Goal: Task Accomplishment & Management: Manage account settings

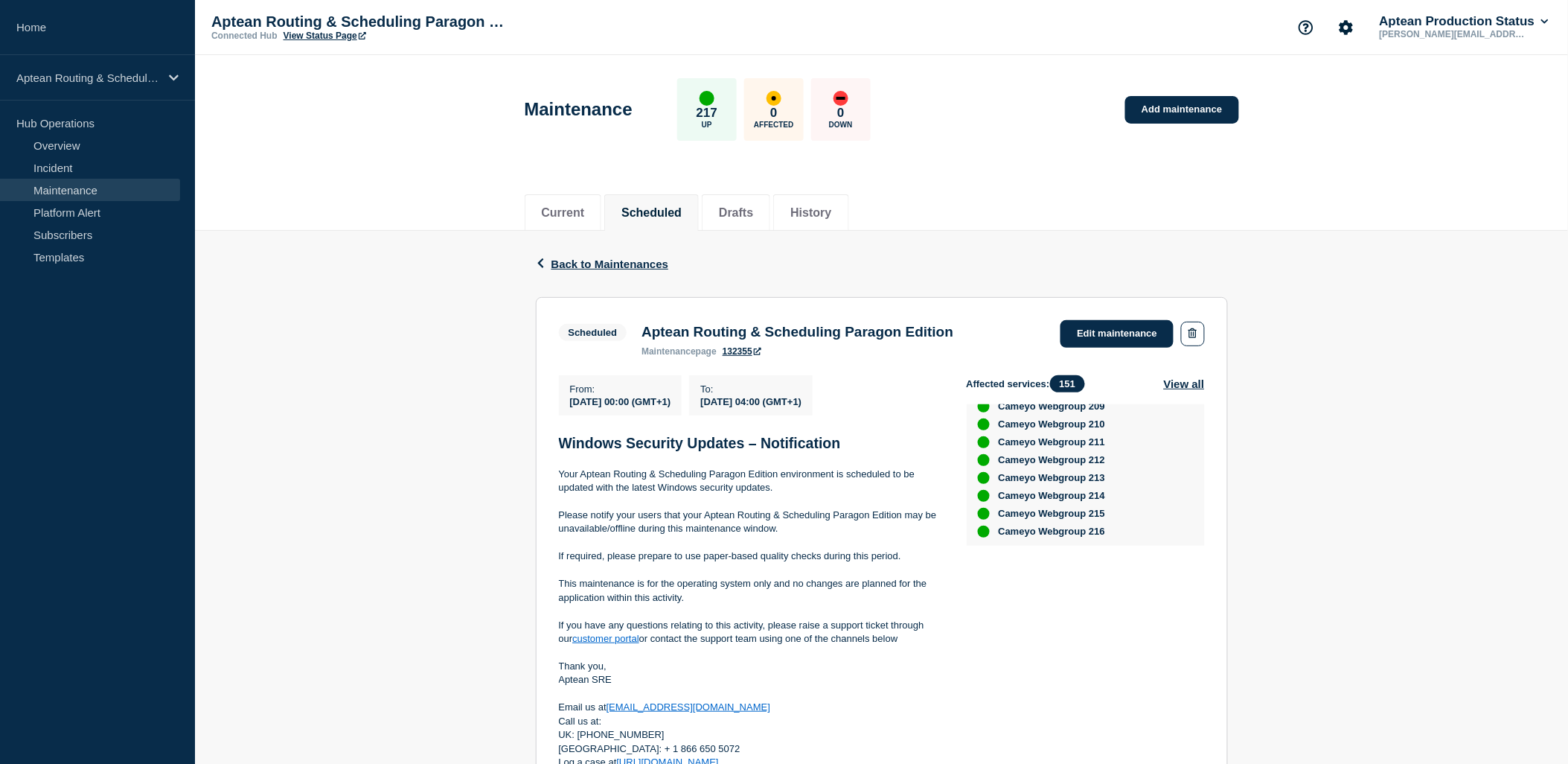
scroll to position [2914, 0]
click at [1115, 324] on link "Edit maintenance" at bounding box center [1117, 333] width 113 height 28
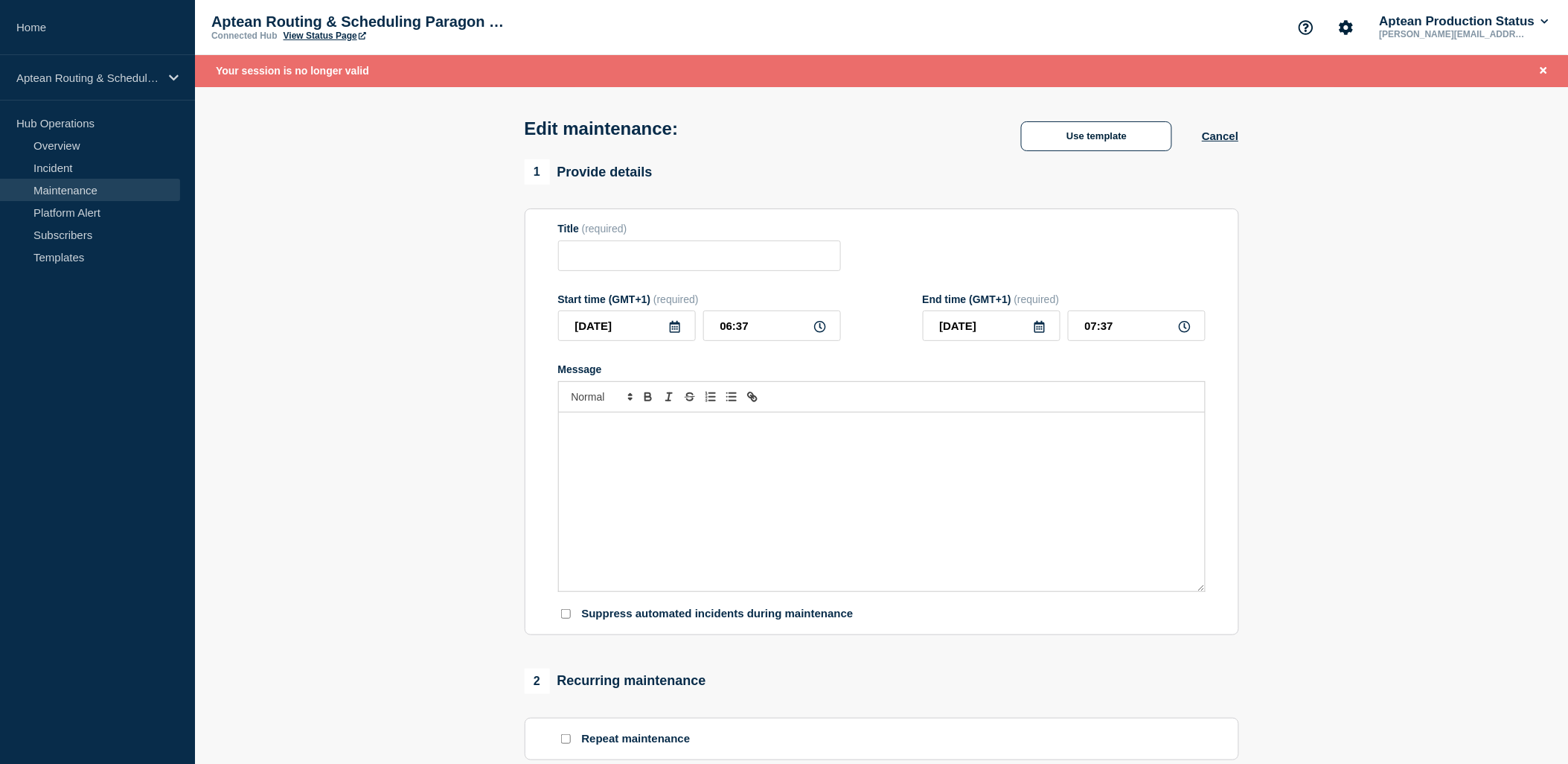
scroll to position [474, 0]
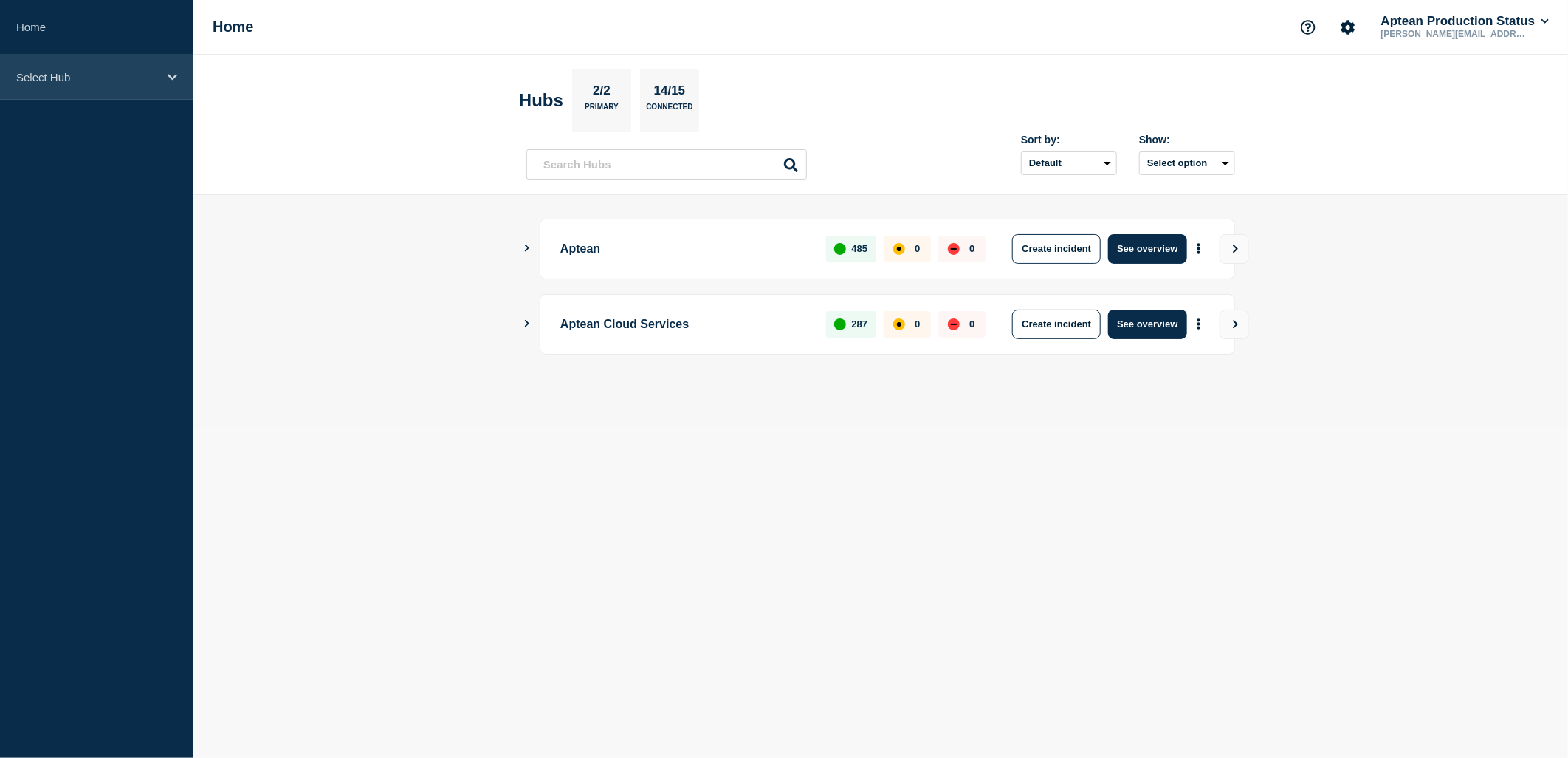
click at [92, 64] on div "Select Hub" at bounding box center [97, 77] width 193 height 45
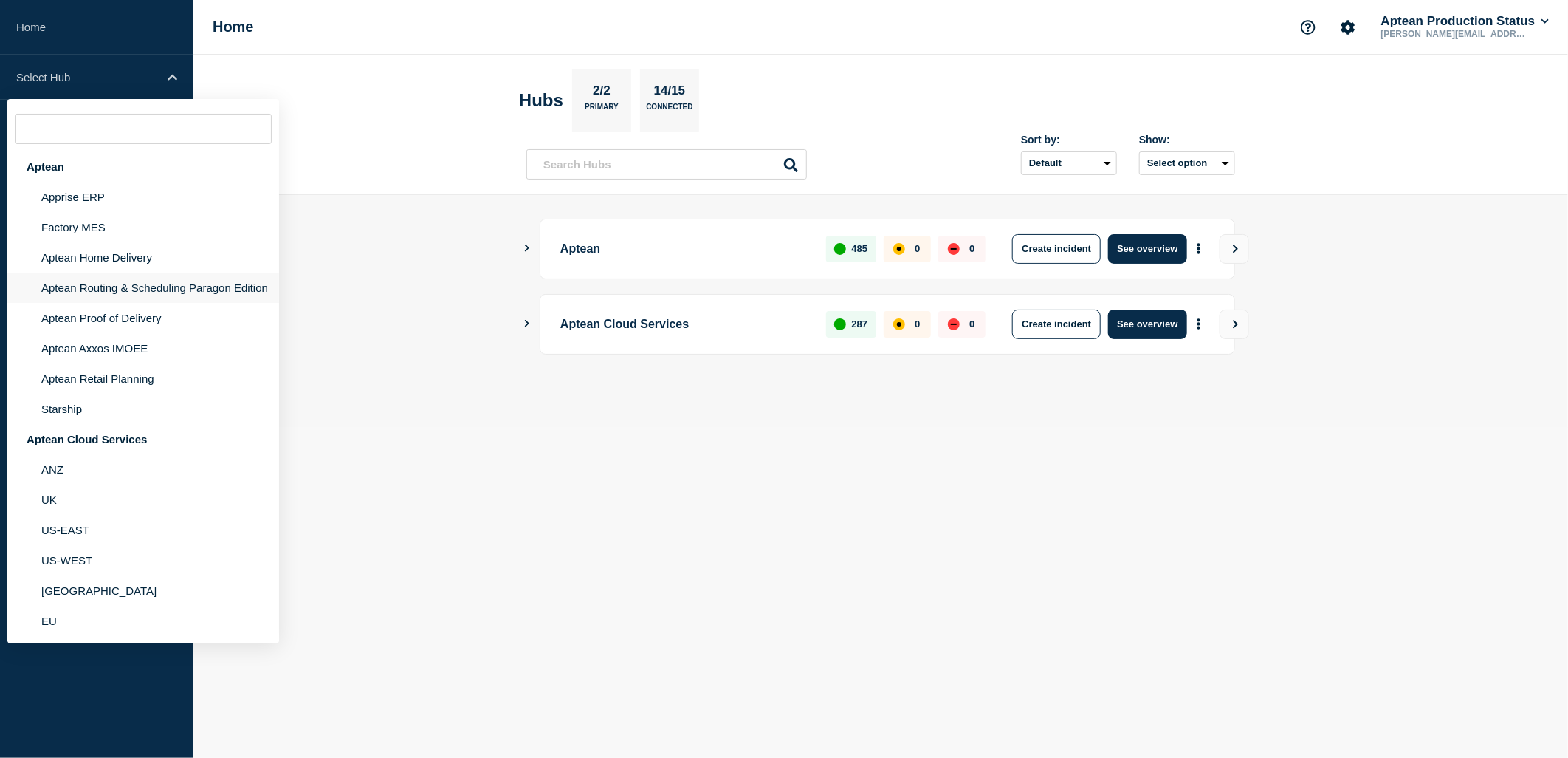
click at [91, 285] on li "Aptean Routing & Scheduling Paragon Edition" at bounding box center [143, 287] width 272 height 31
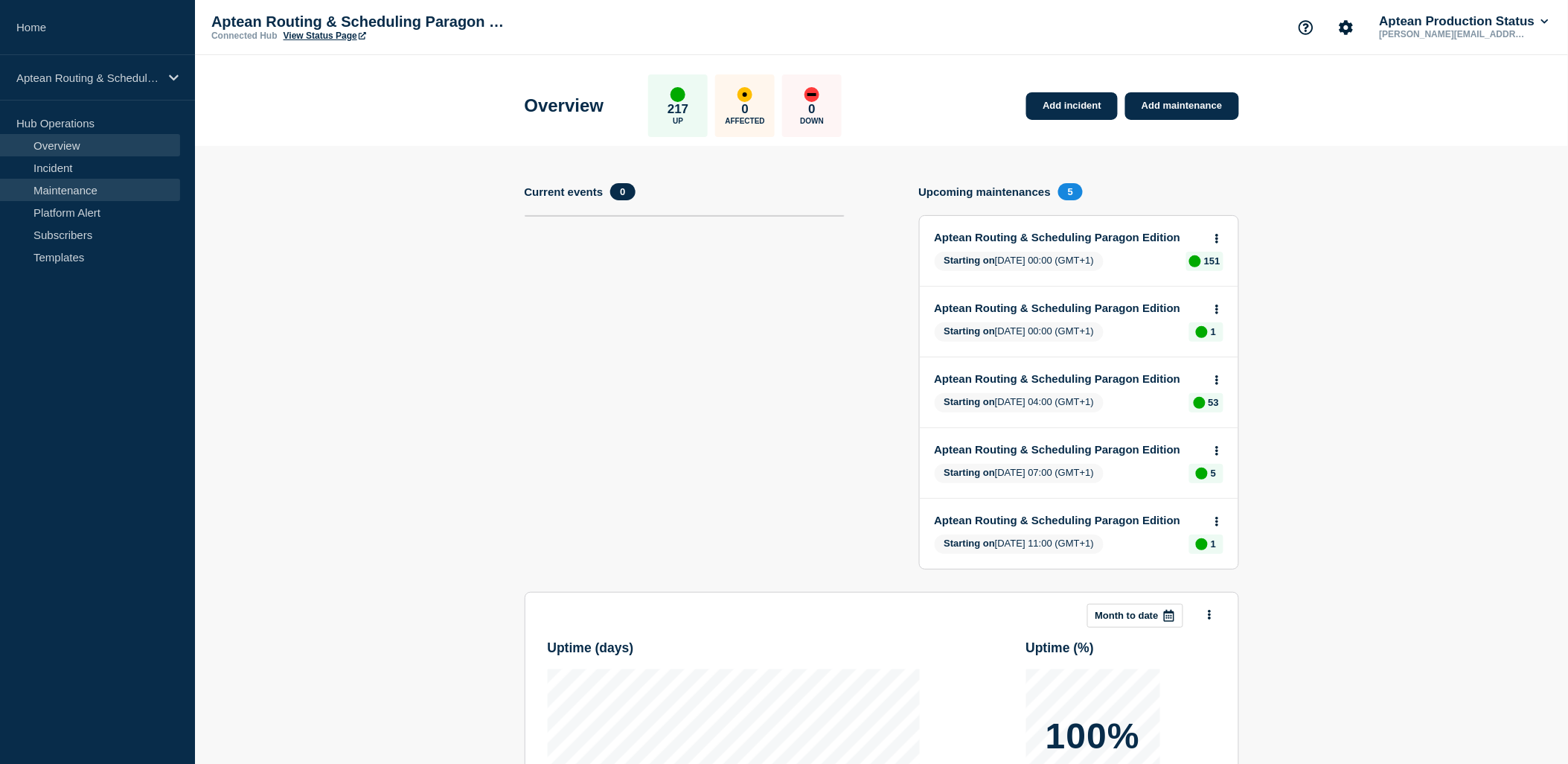
click at [113, 194] on link "Maintenance" at bounding box center [90, 190] width 180 height 22
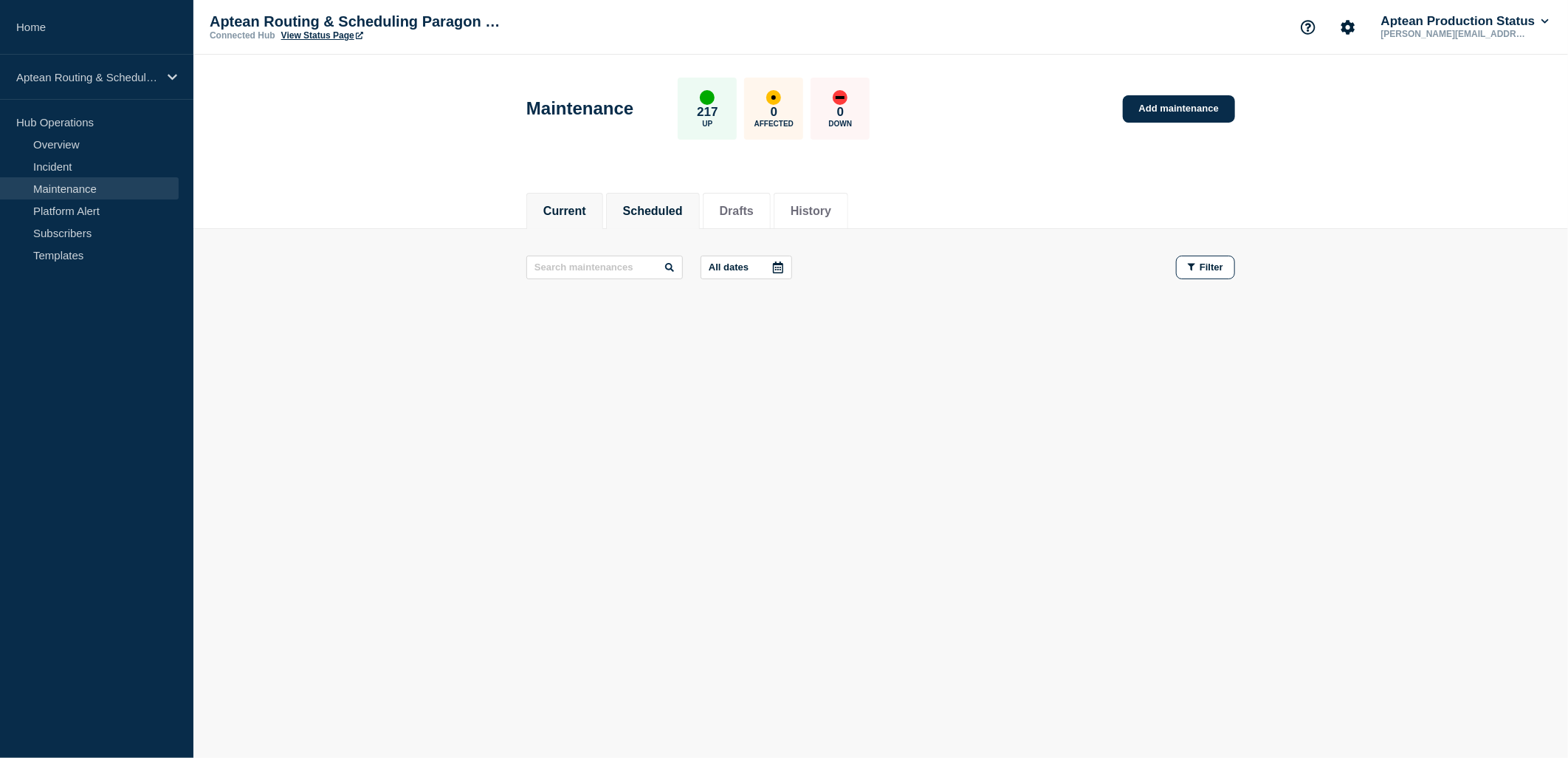
click at [683, 211] on button "Scheduled" at bounding box center [653, 211] width 60 height 13
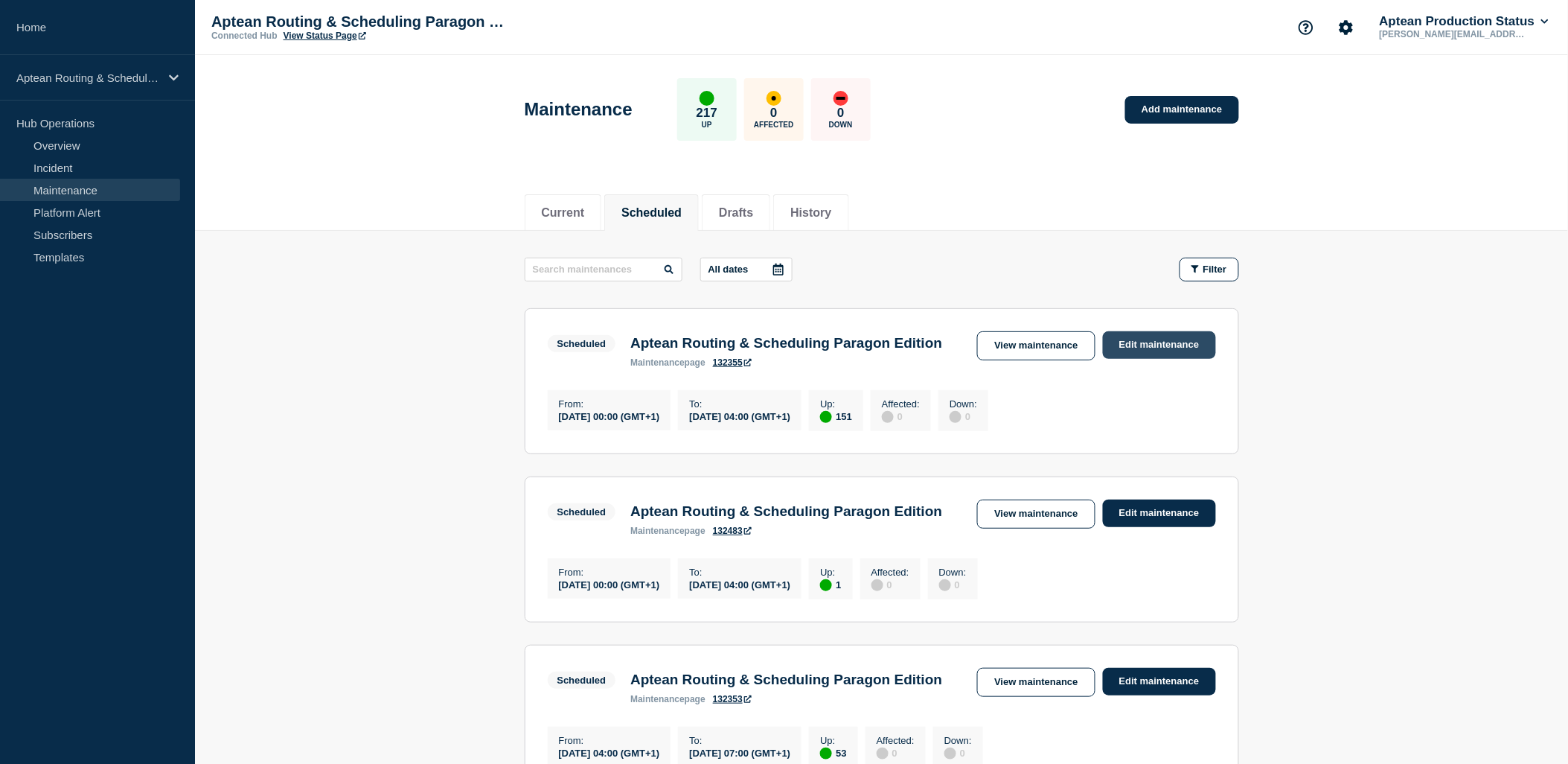
click at [1113, 348] on link "Edit maintenance" at bounding box center [1160, 344] width 113 height 28
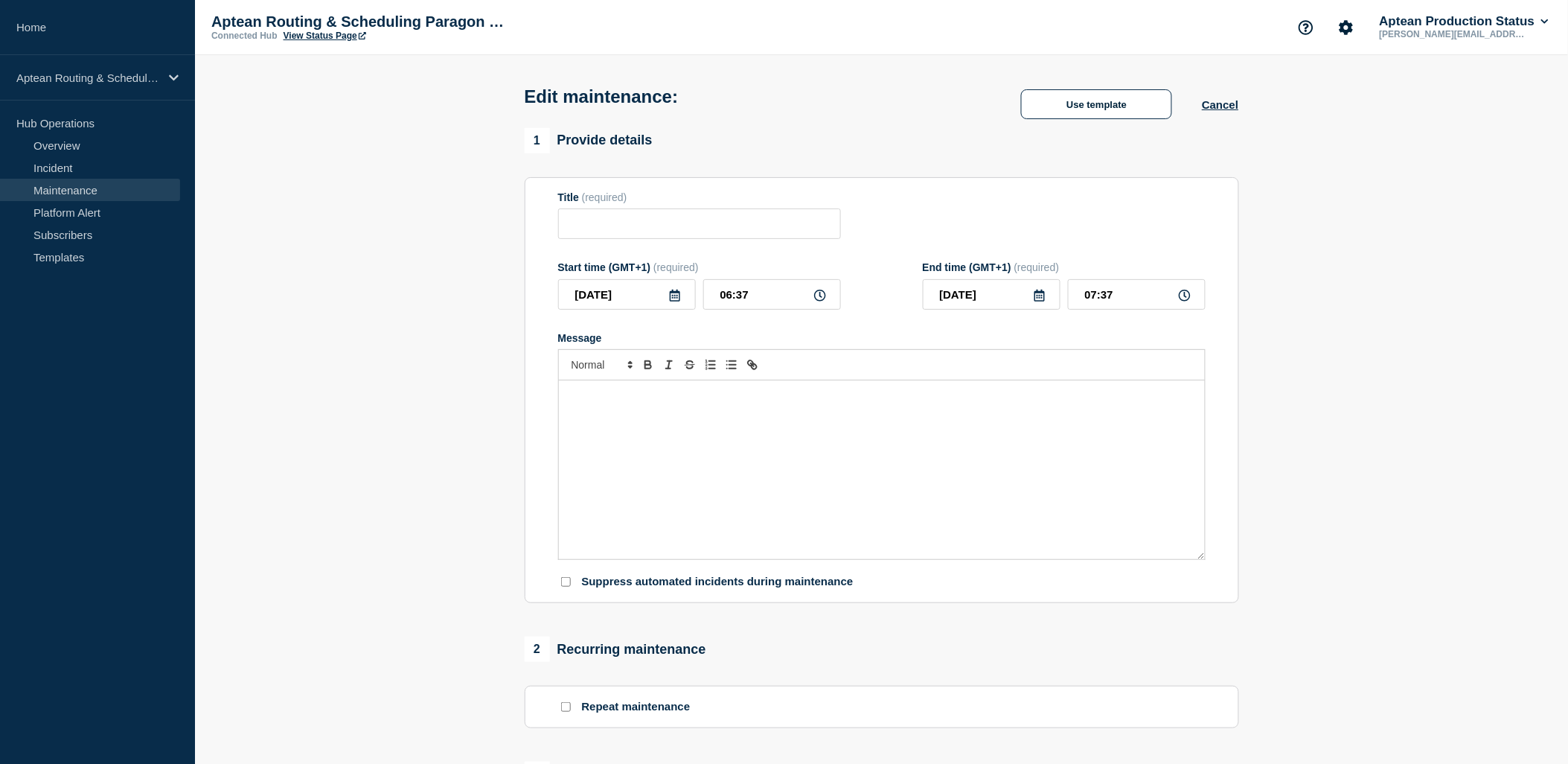
type input "Aptean Routing & Scheduling Paragon Edition"
type input "2025-08-31"
type input "00:00"
type input "2025-08-31"
type input "04:00"
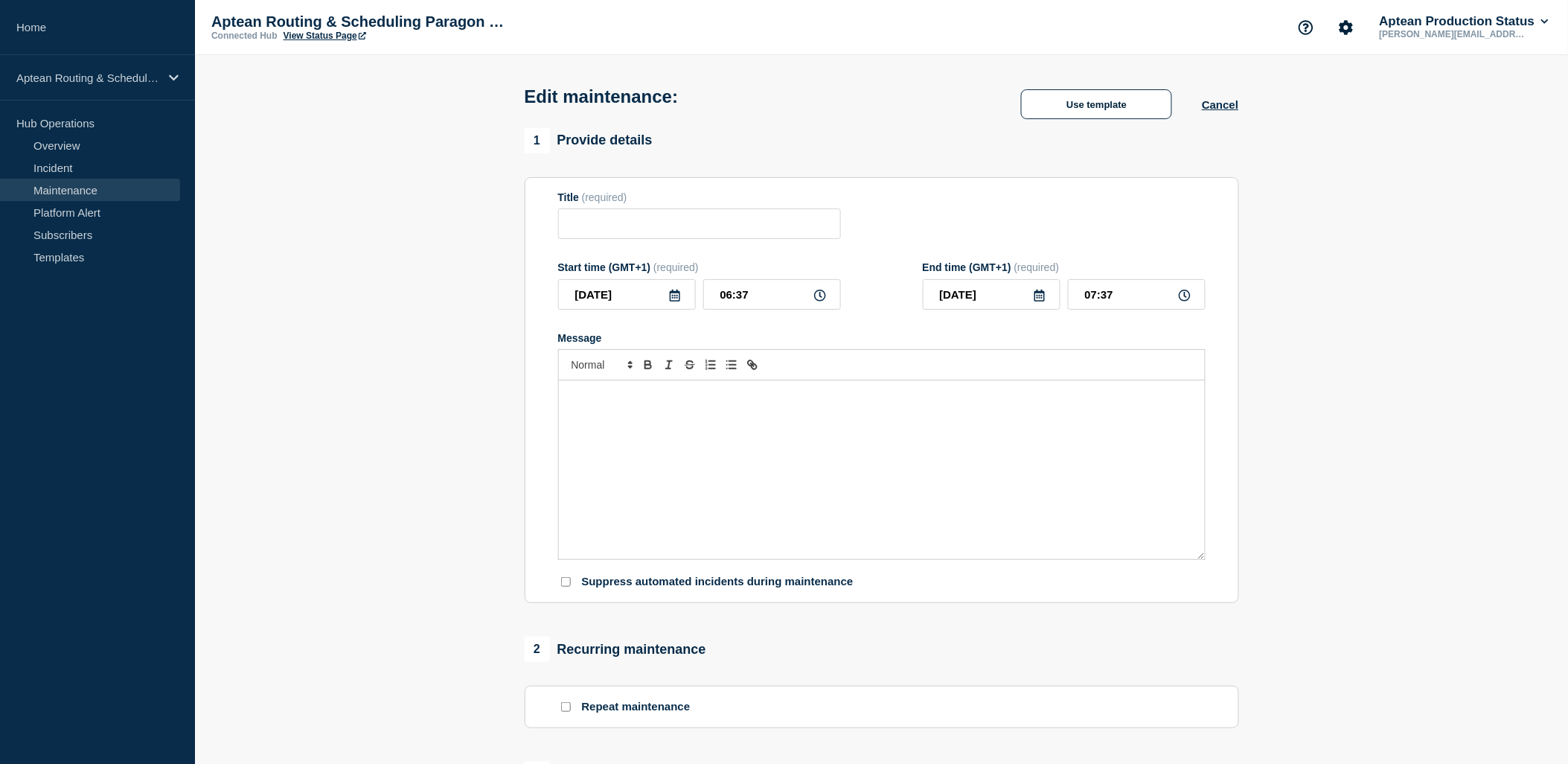
checkbox input "false"
checkbox input "true"
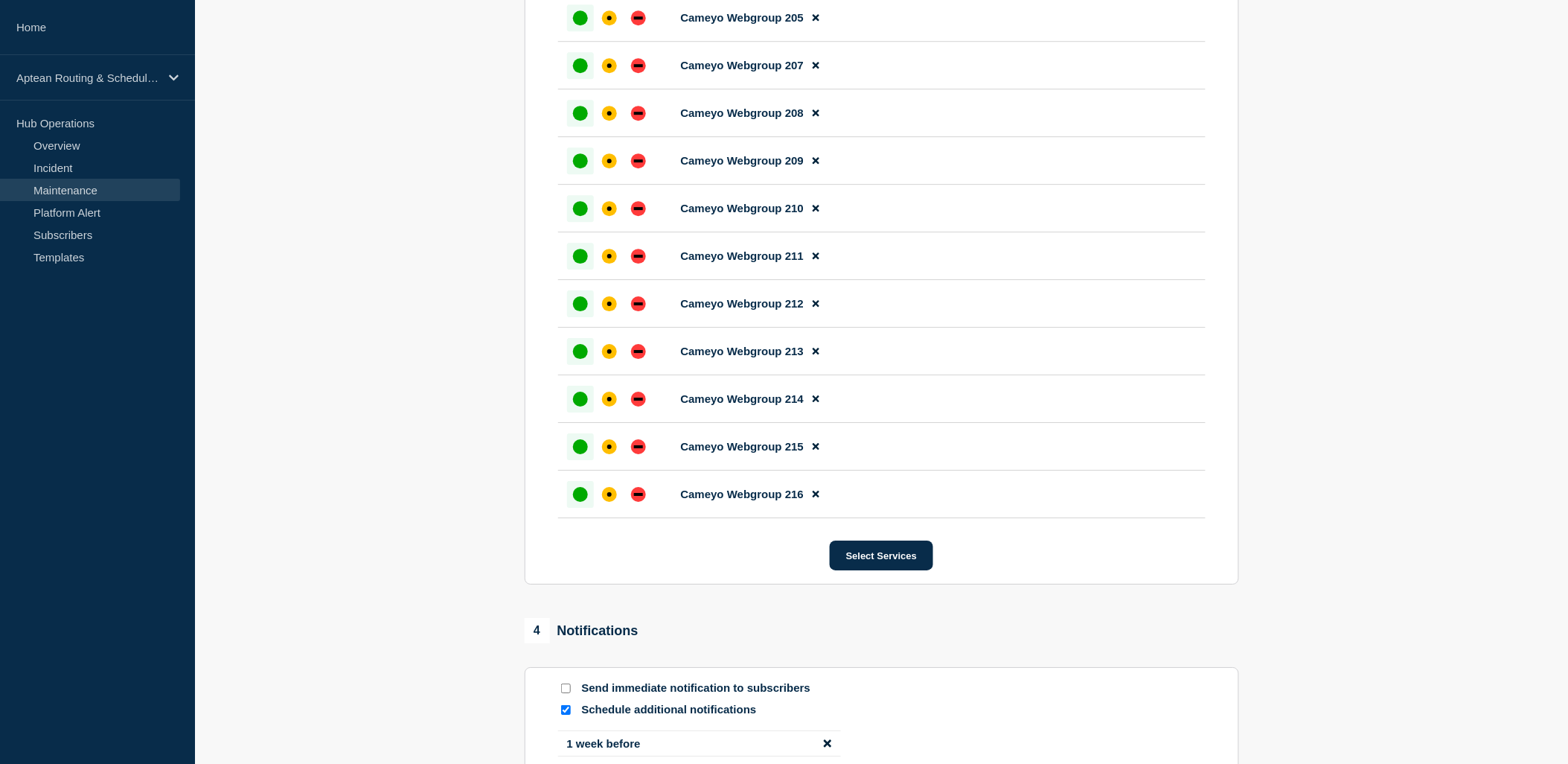
scroll to position [7733, 0]
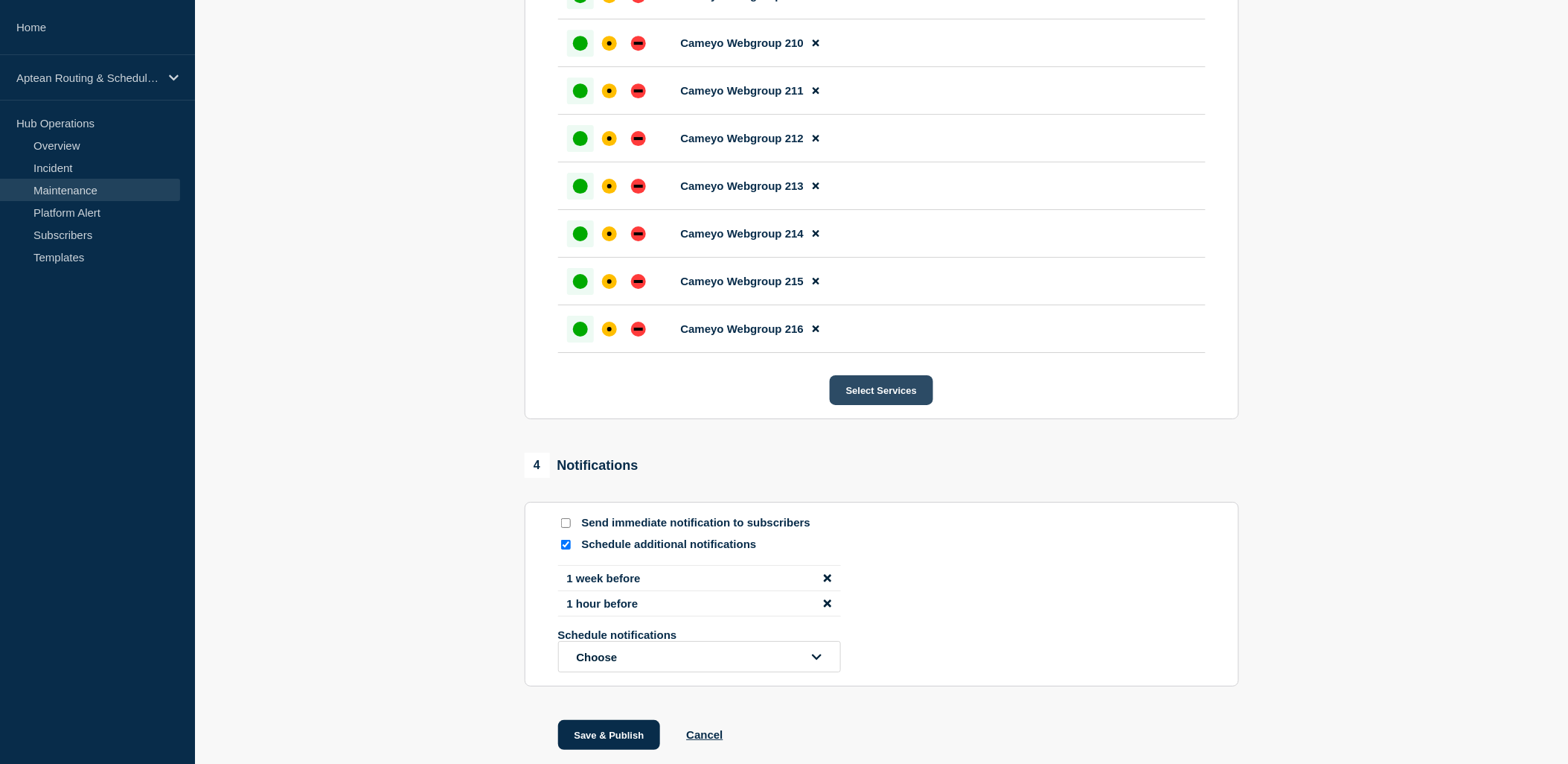
click at [917, 405] on button "Select Services" at bounding box center [882, 390] width 104 height 30
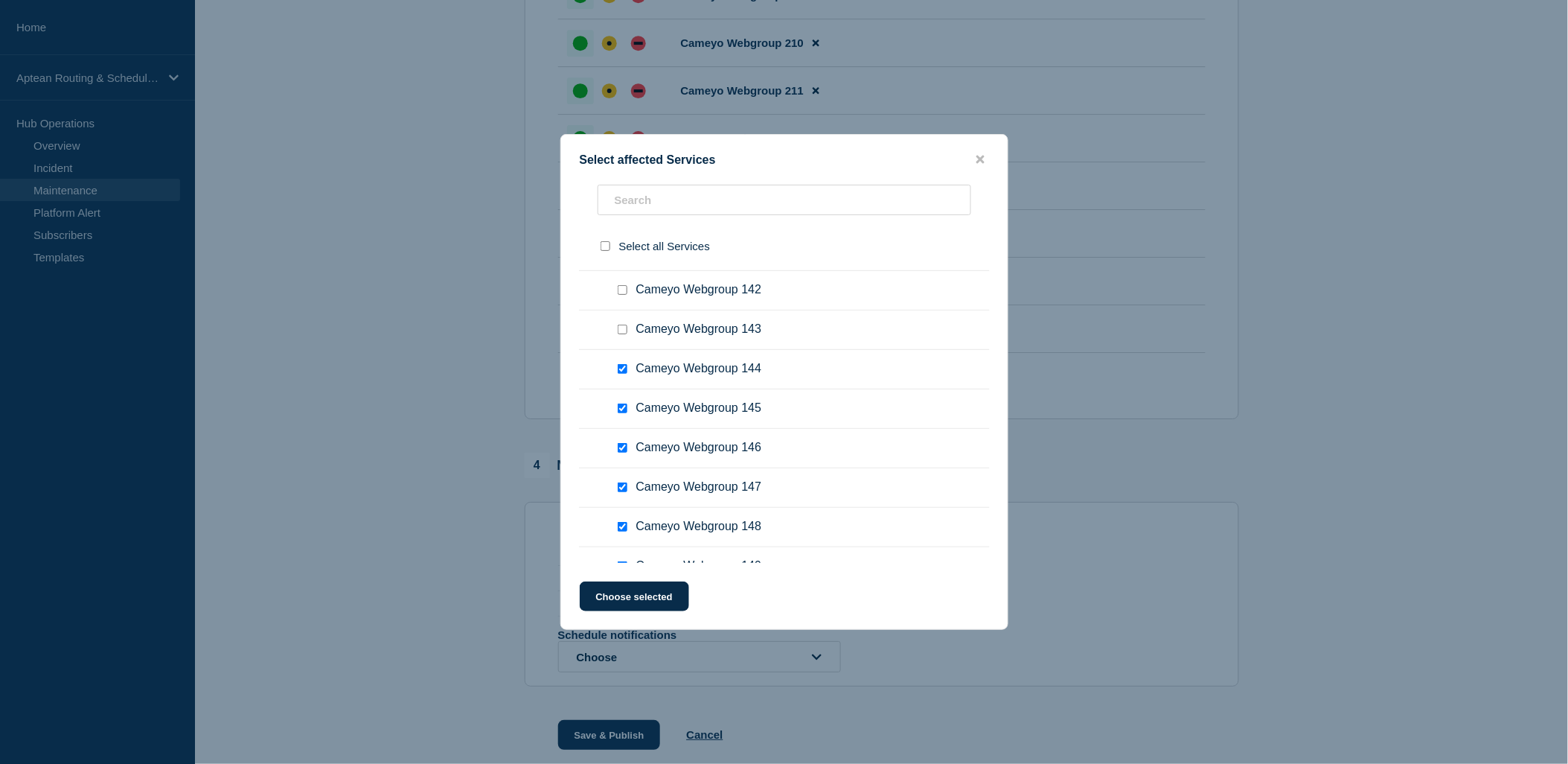
scroll to position [8207, 0]
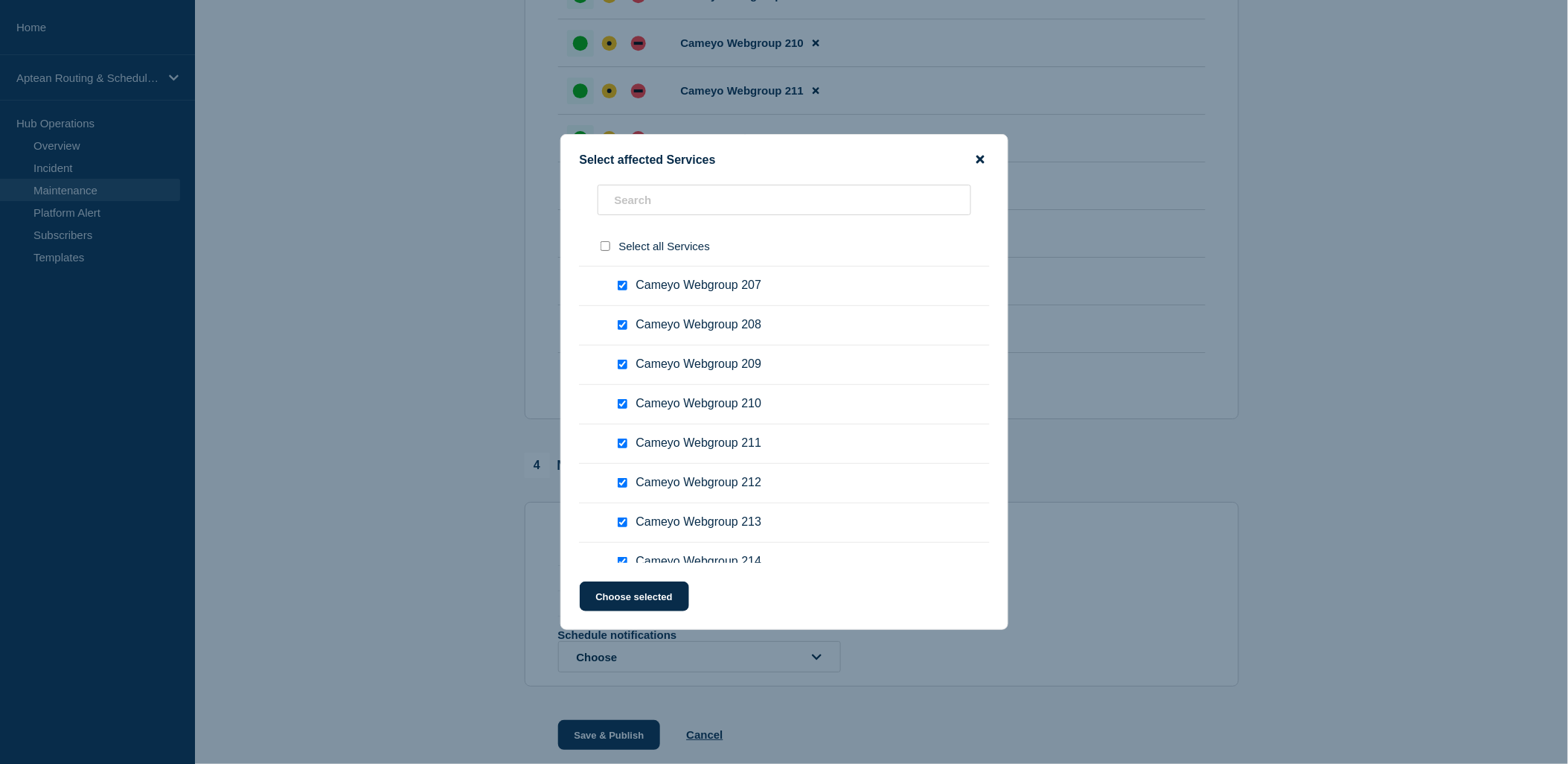
click at [980, 165] on icon "close button" at bounding box center [981, 159] width 8 height 12
